Goal: Use online tool/utility: Utilize a website feature to perform a specific function

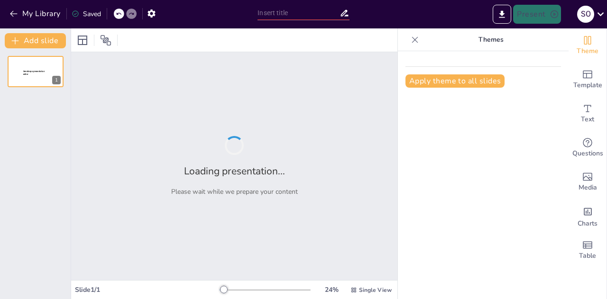
type input "Imported Dominando-la-Mezcla-Promocional.pptx"
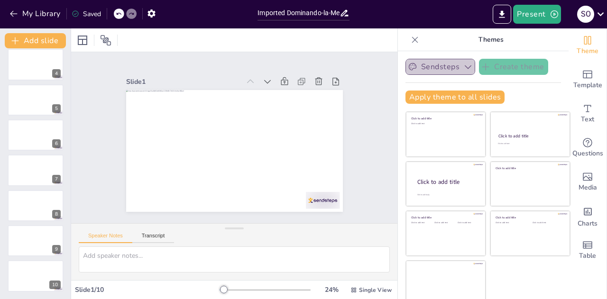
click at [433, 63] on button "Sendsteps" at bounding box center [440, 67] width 70 height 16
click at [542, 11] on button "Present" at bounding box center [536, 14] width 47 height 19
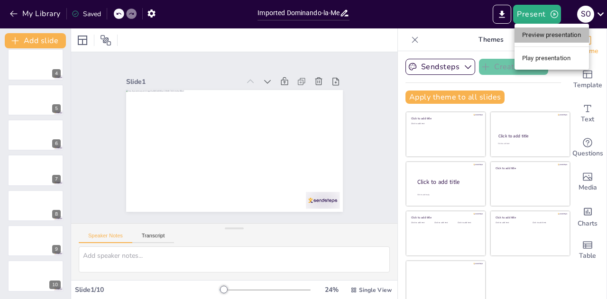
click at [542, 37] on li "Preview presentation" at bounding box center [551, 34] width 74 height 15
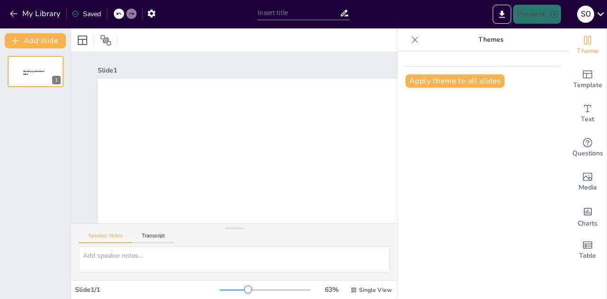
type input "Imported Dominando-la-Mezcla-Promocional.pptx"
